Goal: Information Seeking & Learning: Learn about a topic

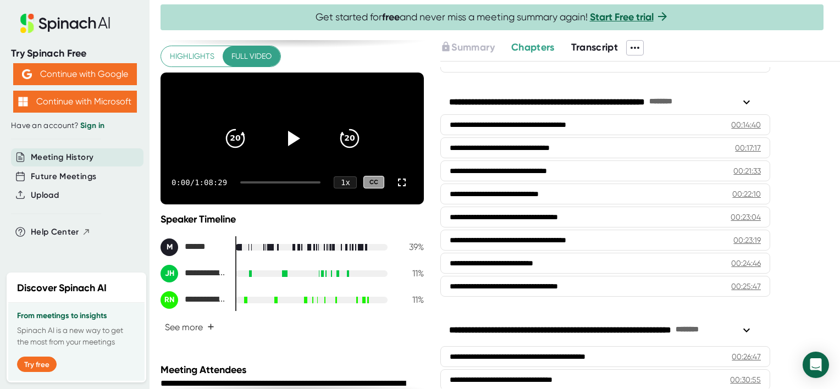
scroll to position [110, 0]
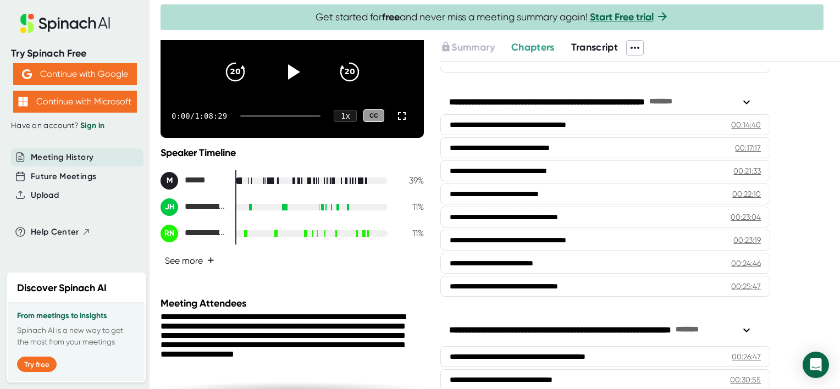
click at [198, 270] on button "See more +" at bounding box center [189, 260] width 58 height 19
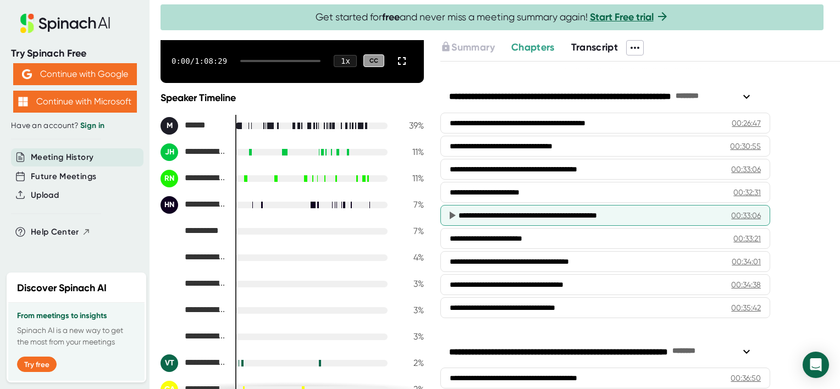
scroll to position [659, 0]
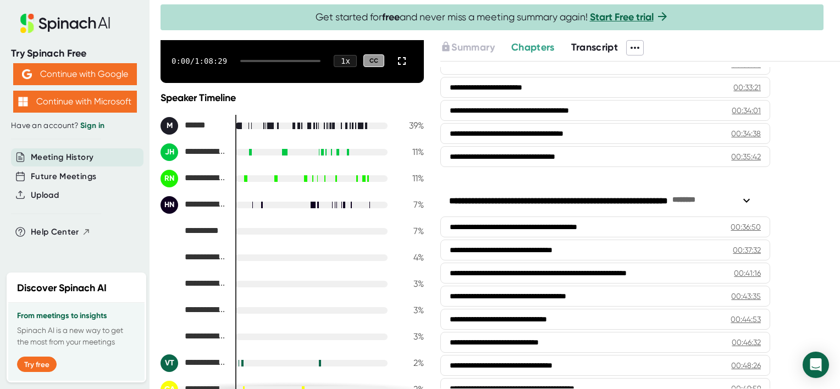
click at [608, 41] on span "Transcript" at bounding box center [594, 47] width 47 height 12
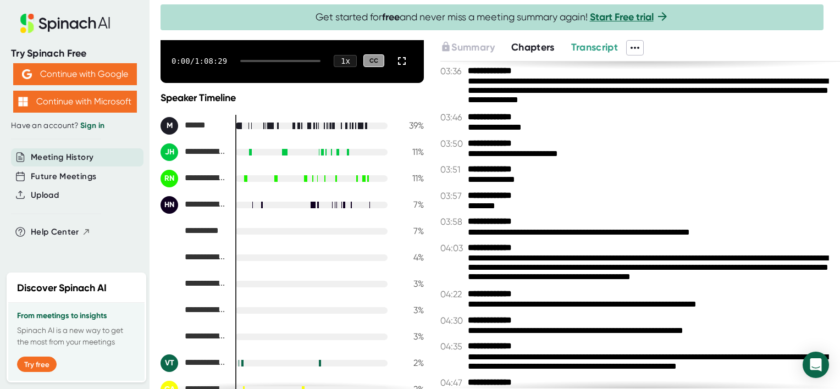
scroll to position [1319, 0]
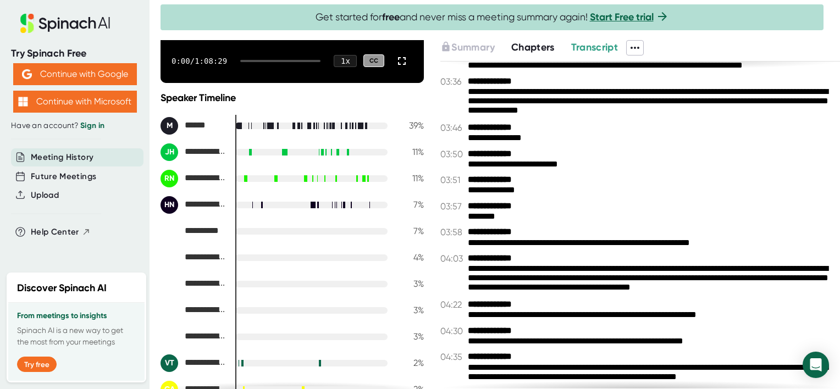
click at [595, 53] on button "Transcript" at bounding box center [594, 47] width 47 height 15
click at [640, 53] on span at bounding box center [634, 48] width 16 height 14
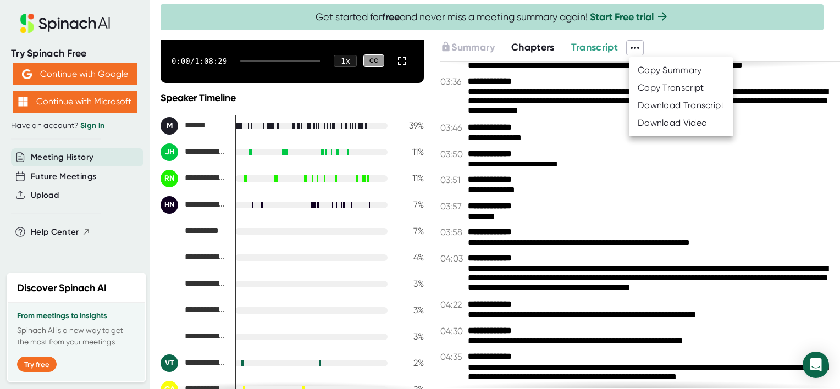
click at [600, 213] on div at bounding box center [420, 194] width 840 height 389
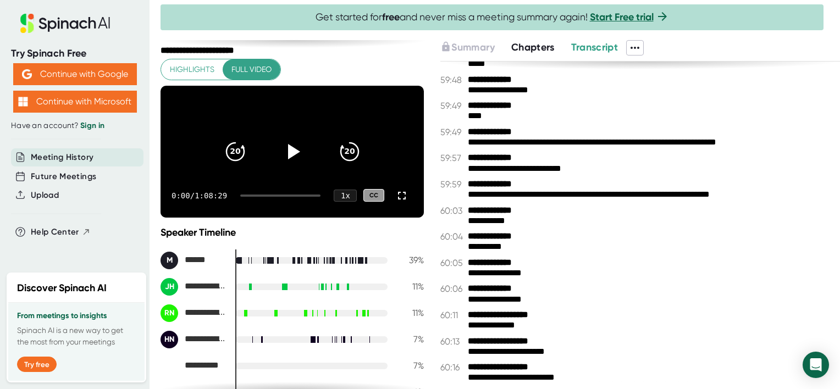
scroll to position [0, 0]
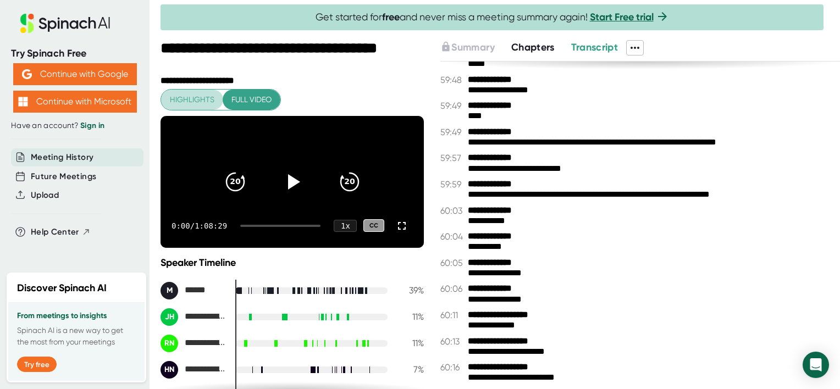
click at [189, 95] on span "Highlights" at bounding box center [192, 100] width 45 height 14
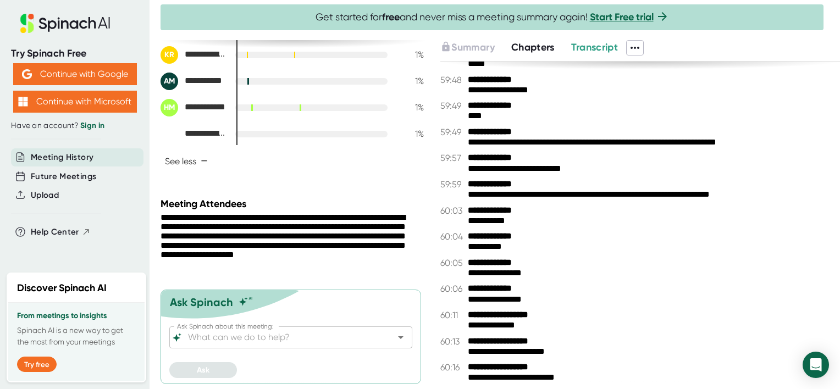
scroll to position [592, 0]
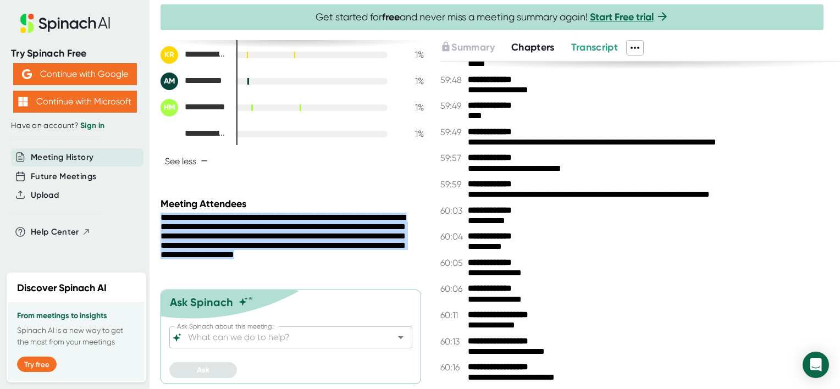
drag, startPoint x: 271, startPoint y: 268, endPoint x: 160, endPoint y: 217, distance: 121.7
click at [160, 217] on div "**********" at bounding box center [289, 243] width 258 height 60
drag, startPoint x: 160, startPoint y: 217, endPoint x: 176, endPoint y: 223, distance: 16.7
copy div "**********"
